Goal: Task Accomplishment & Management: Use online tool/utility

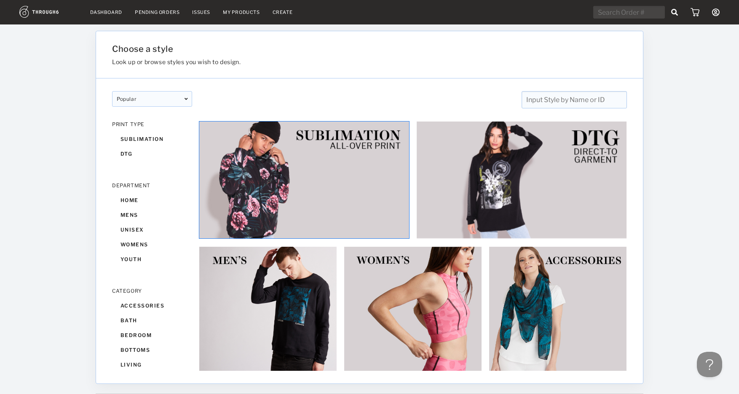
click at [266, 132] on img at bounding box center [304, 180] width 211 height 118
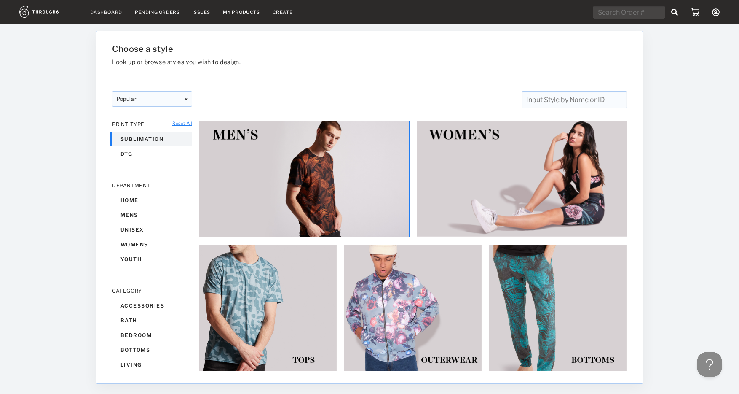
click at [335, 164] on img at bounding box center [304, 178] width 211 height 118
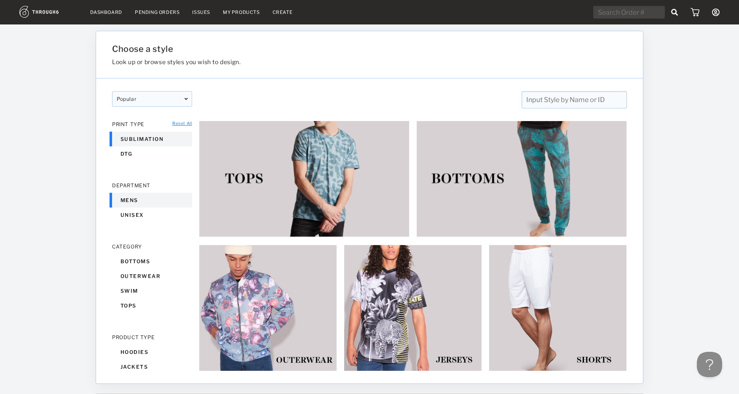
click at [335, 164] on img at bounding box center [304, 178] width 211 height 118
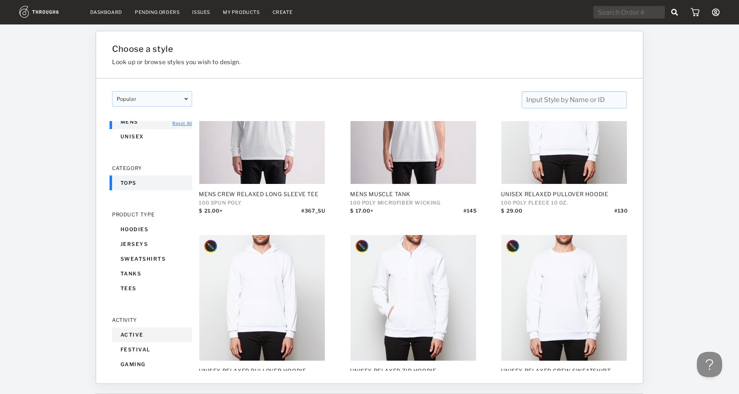
scroll to position [79, 0]
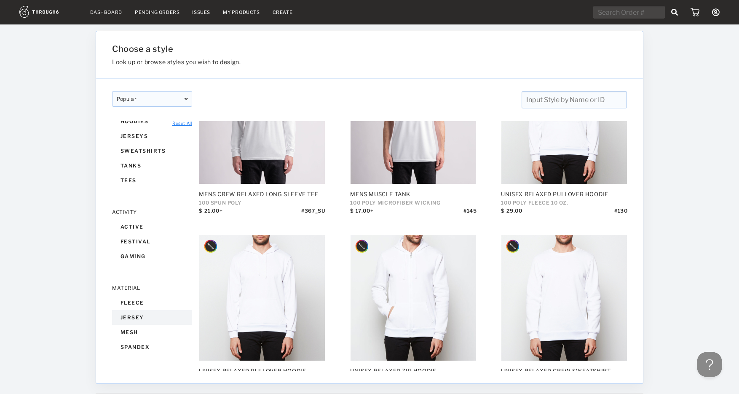
click at [136, 313] on div "jersey" at bounding box center [152, 317] width 80 height 15
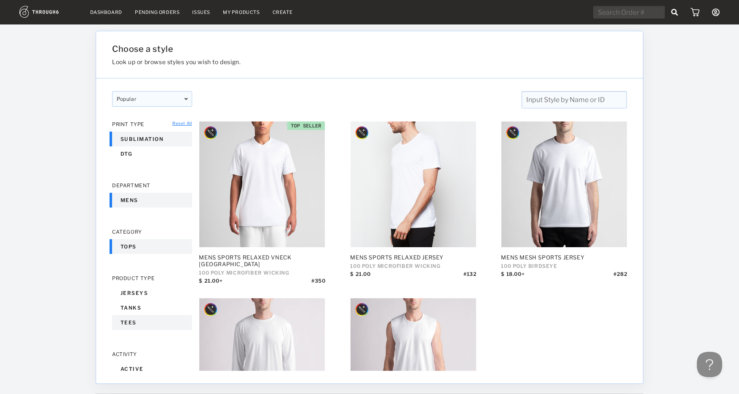
click at [130, 318] on div "tees" at bounding box center [152, 322] width 80 height 15
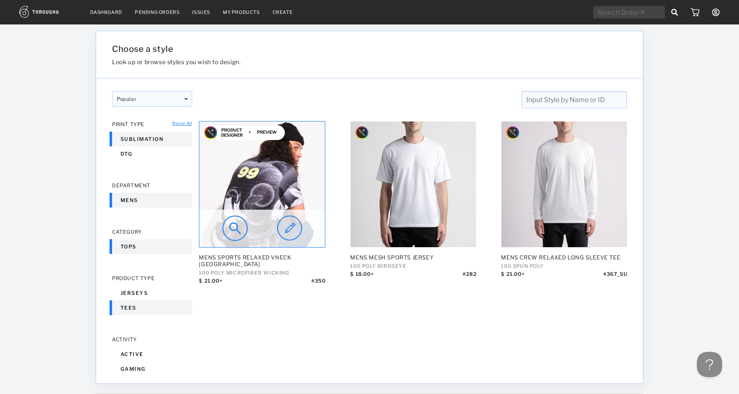
click at [284, 190] on img at bounding box center [262, 184] width 126 height 126
click at [297, 226] on img at bounding box center [289, 227] width 25 height 25
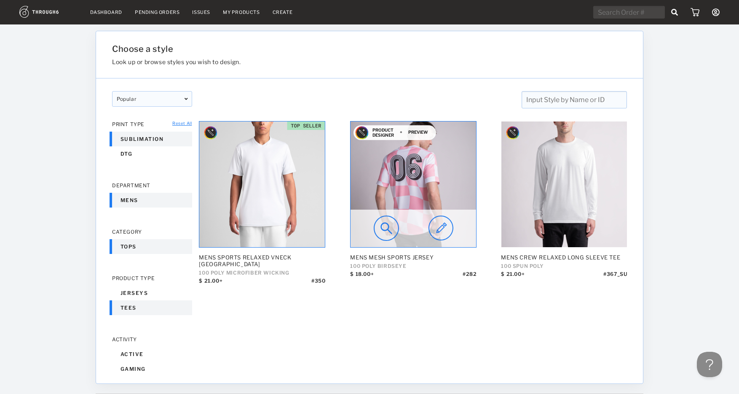
click at [397, 179] on img at bounding box center [414, 184] width 126 height 126
click at [438, 224] on img at bounding box center [440, 227] width 25 height 25
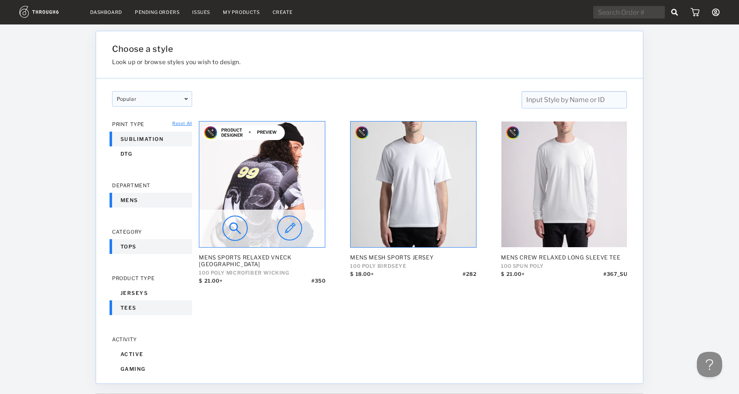
click at [278, 172] on img at bounding box center [262, 184] width 126 height 126
click at [291, 225] on img at bounding box center [289, 227] width 25 height 25
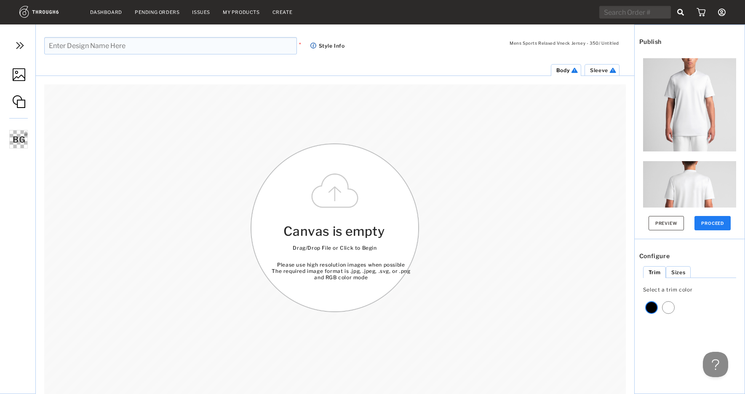
click at [361, 238] on span "Canvas is empty" at bounding box center [334, 230] width 101 height 15
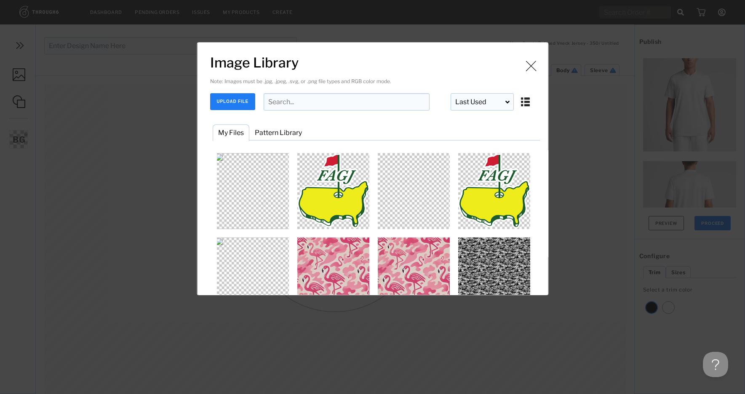
click at [530, 64] on img "Image Library" at bounding box center [531, 65] width 13 height 13
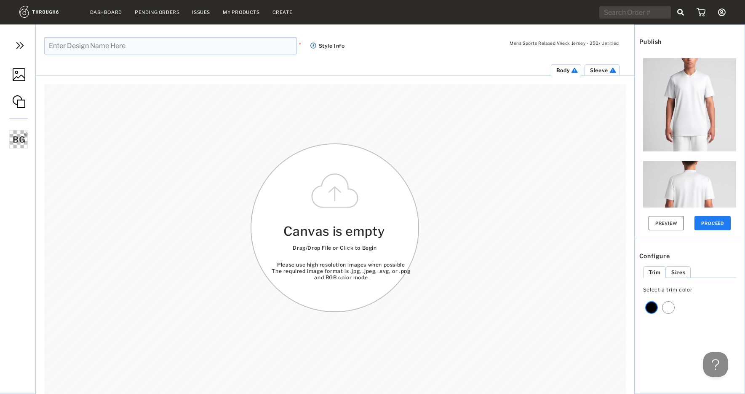
click at [614, 54] on div "Mens Sports Relaxed Vneck Jersey - 350 / Untitled * Style Info" at bounding box center [335, 51] width 599 height 54
click at [596, 69] on span "Sleeve" at bounding box center [599, 70] width 18 height 6
click at [364, 225] on span "Canvas is empty" at bounding box center [334, 230] width 101 height 15
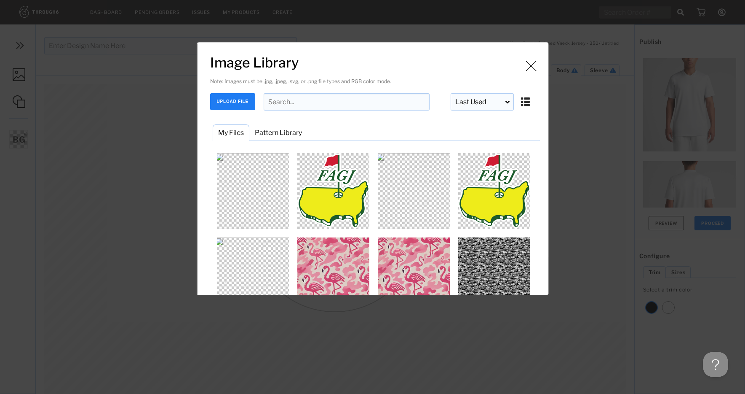
click at [525, 65] on img "Image Library" at bounding box center [531, 65] width 13 height 13
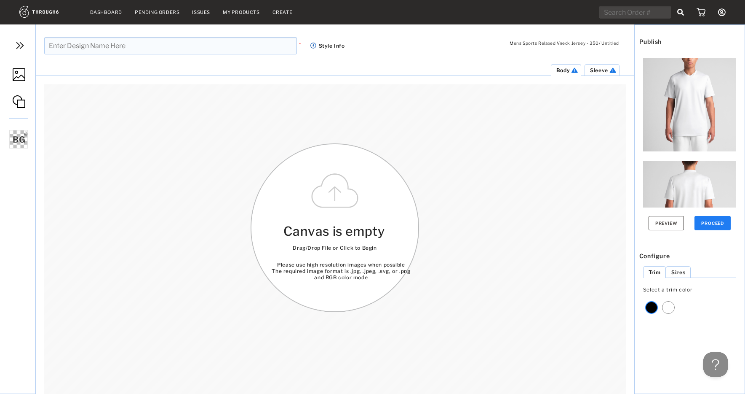
click at [410, 211] on div "Canvas is empty Drag/Drop File or Click to Begin Please use high resolution ima…" at bounding box center [335, 227] width 169 height 169
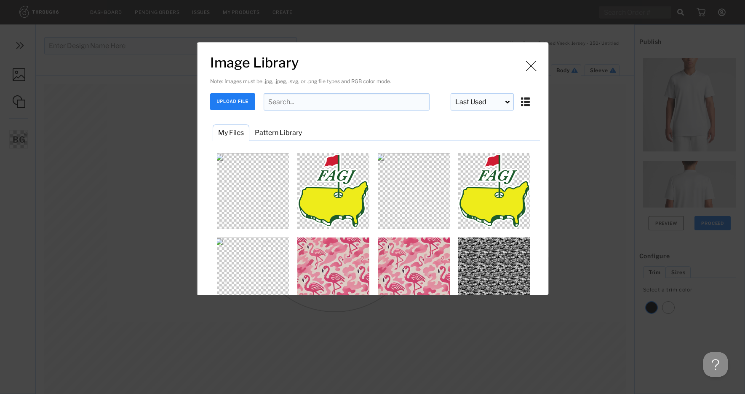
click at [530, 64] on img "Image Library" at bounding box center [531, 65] width 13 height 13
